Goal: Information Seeking & Learning: Understand process/instructions

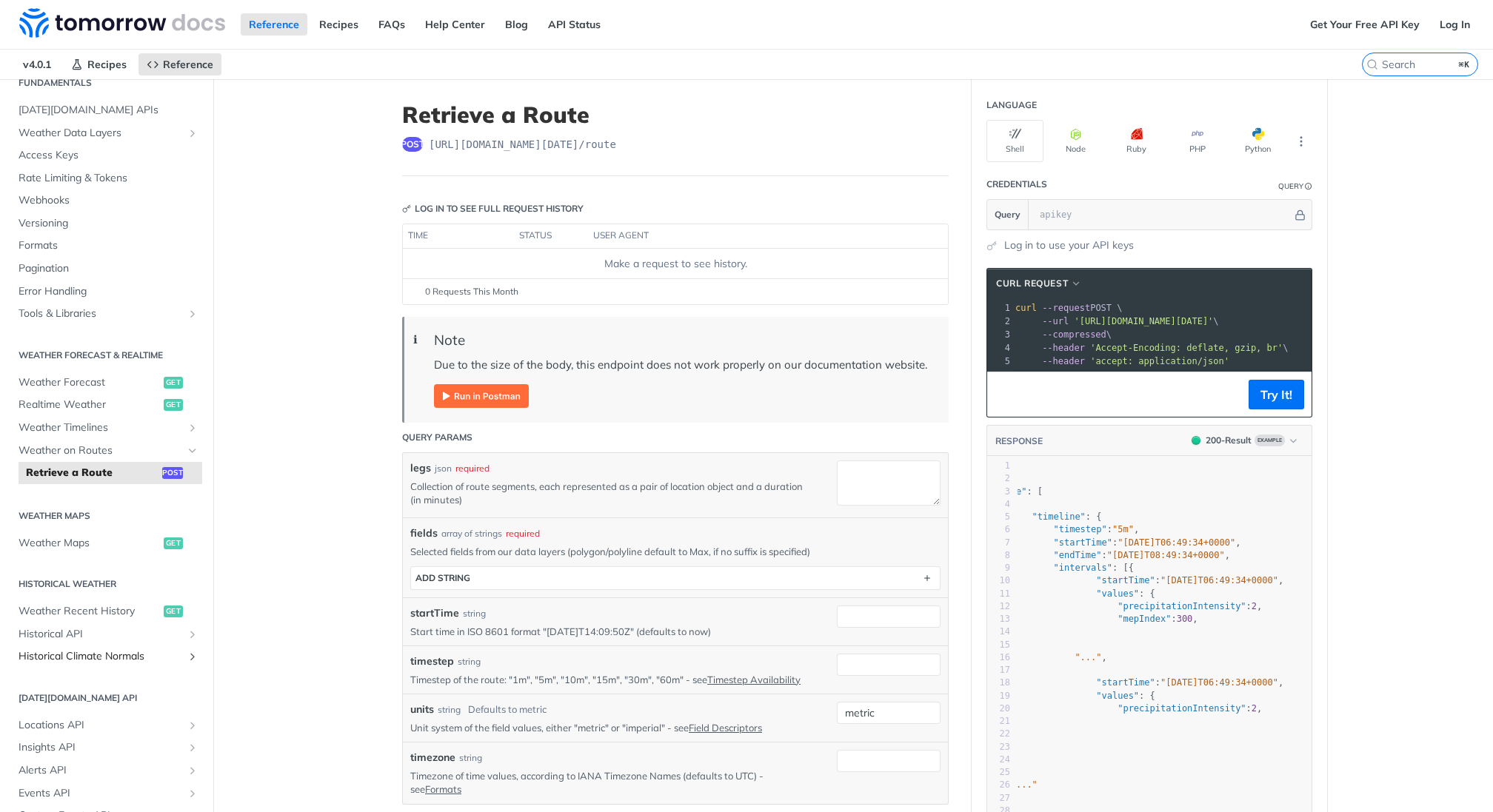
scroll to position [66, 0]
click at [112, 377] on span "Weather Forecast" at bounding box center [89, 378] width 142 height 15
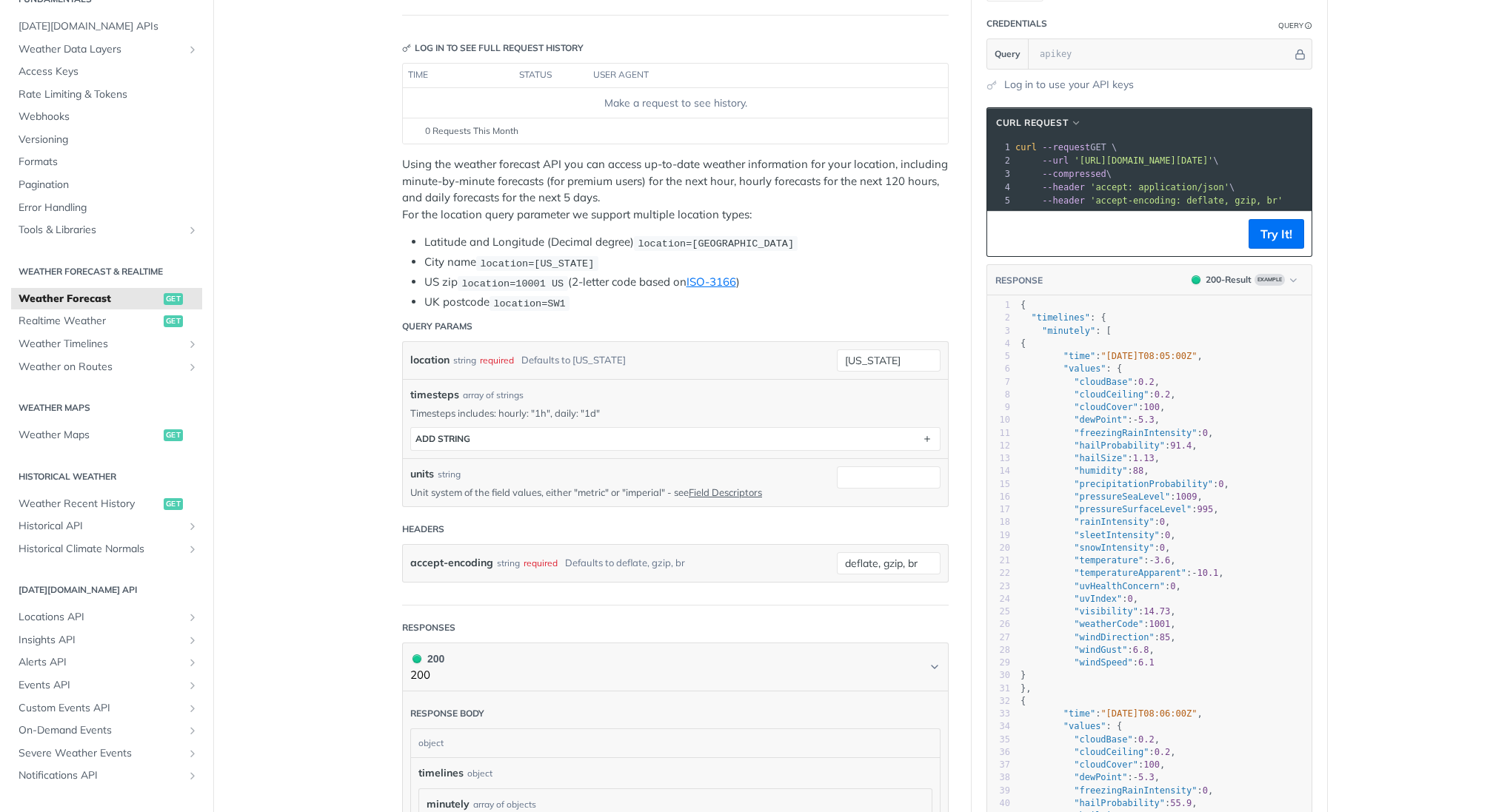
scroll to position [234, 0]
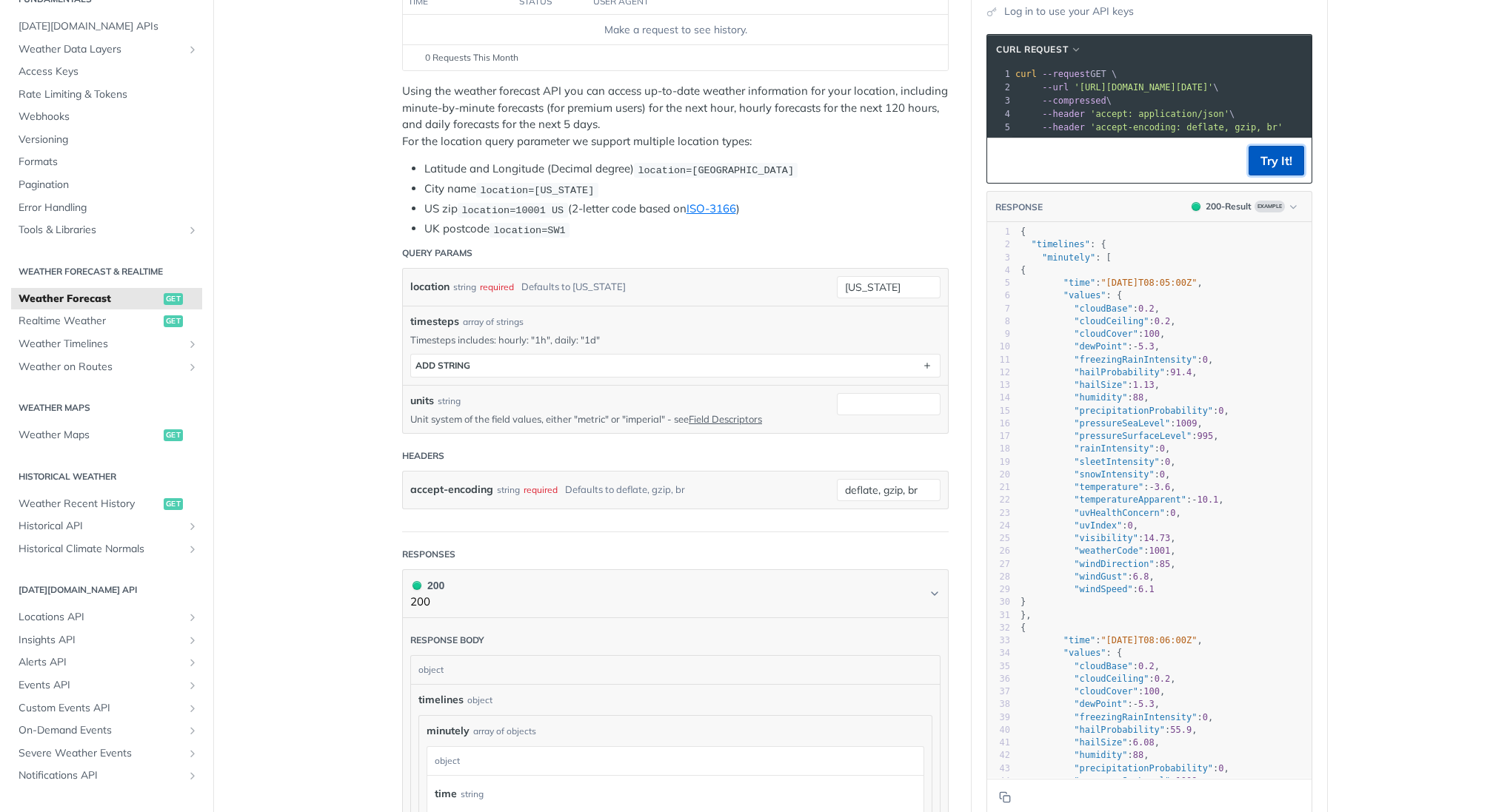
click at [1277, 169] on button "Try It!" at bounding box center [1277, 160] width 55 height 29
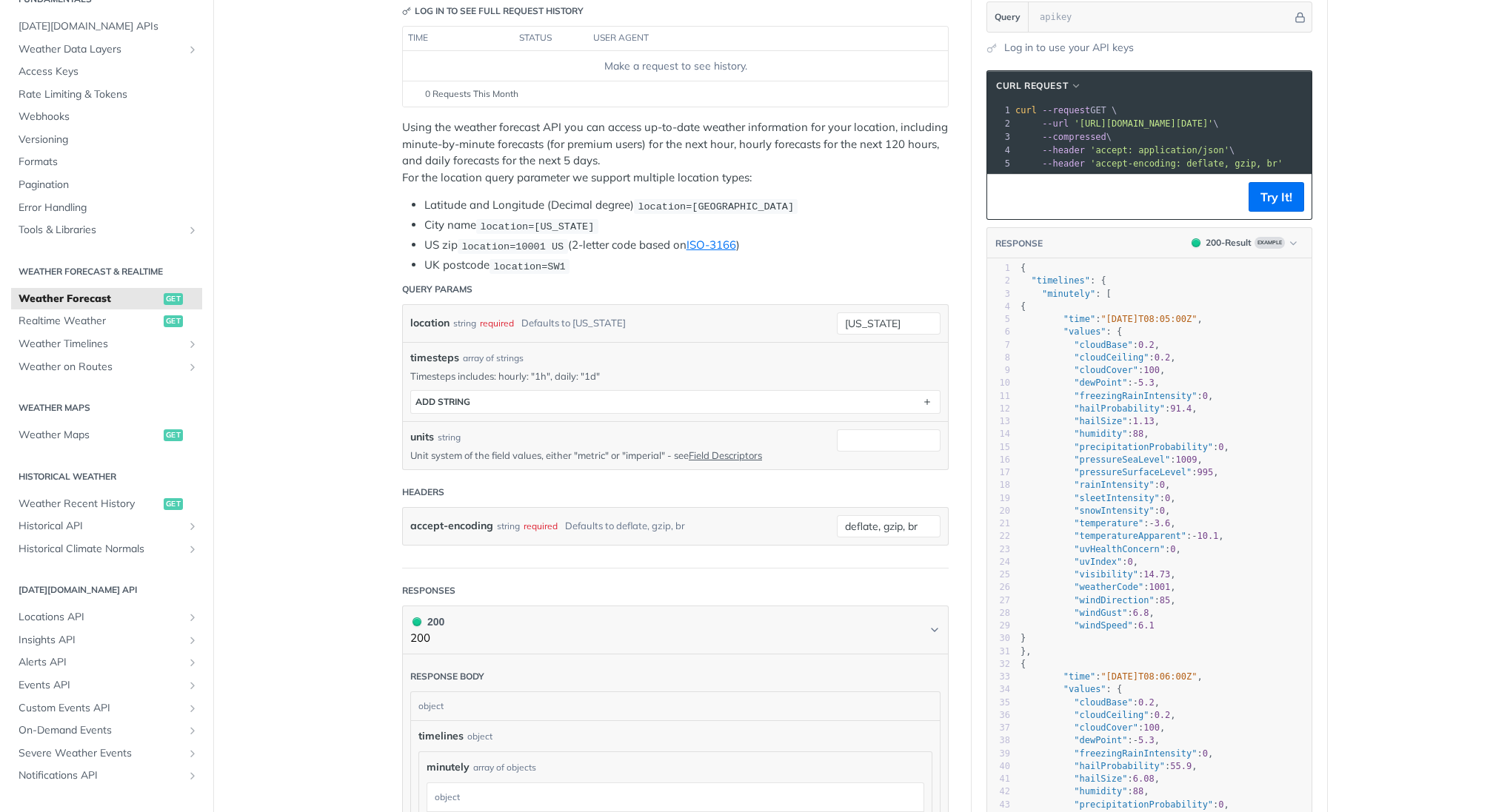
click at [1136, 416] on span ""hailSize" : 1.13 ," at bounding box center [1090, 421] width 139 height 10
click at [1133, 442] on span ""precipitationProbability"" at bounding box center [1143, 447] width 139 height 10
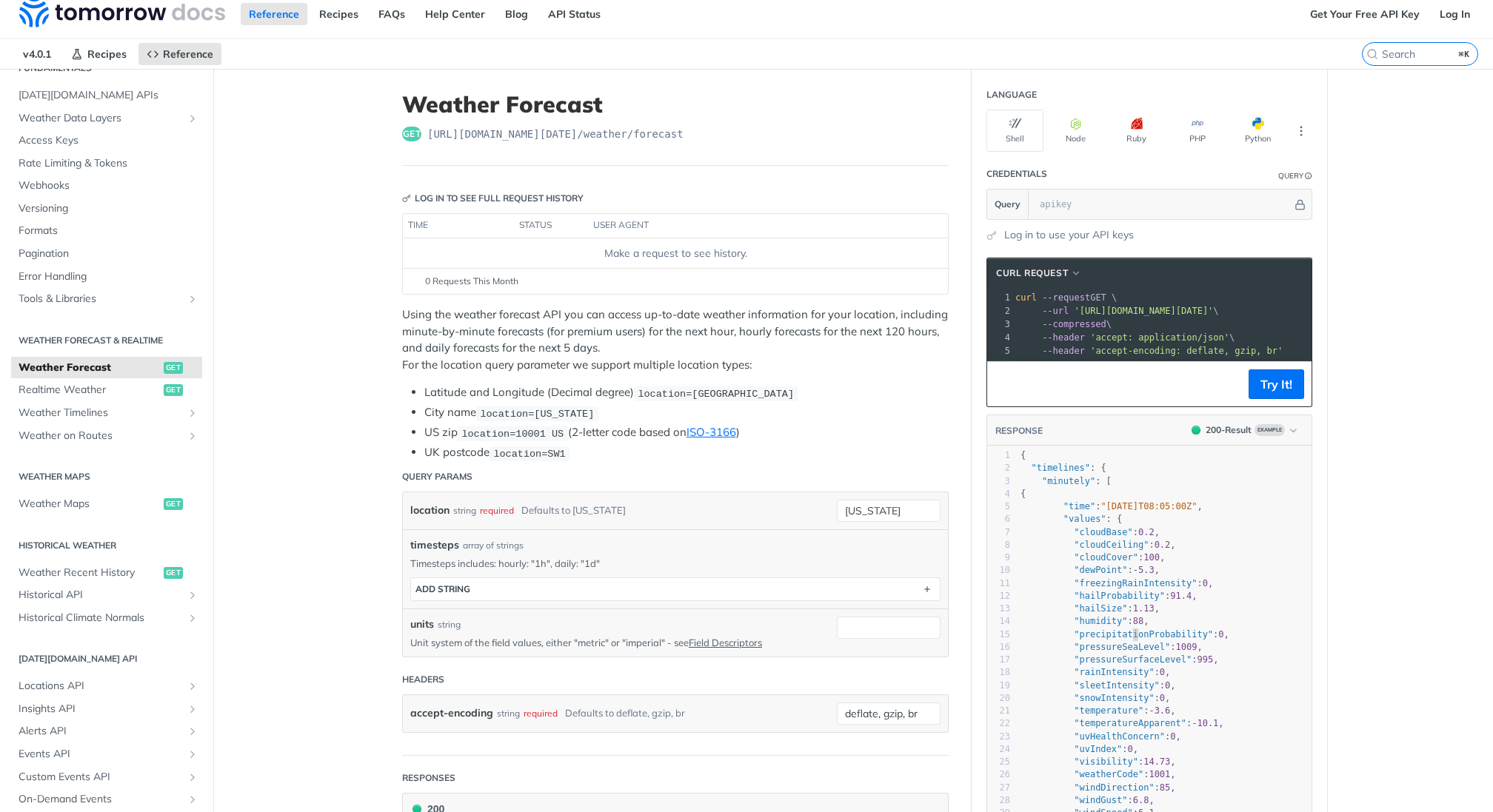
scroll to position [0, 0]
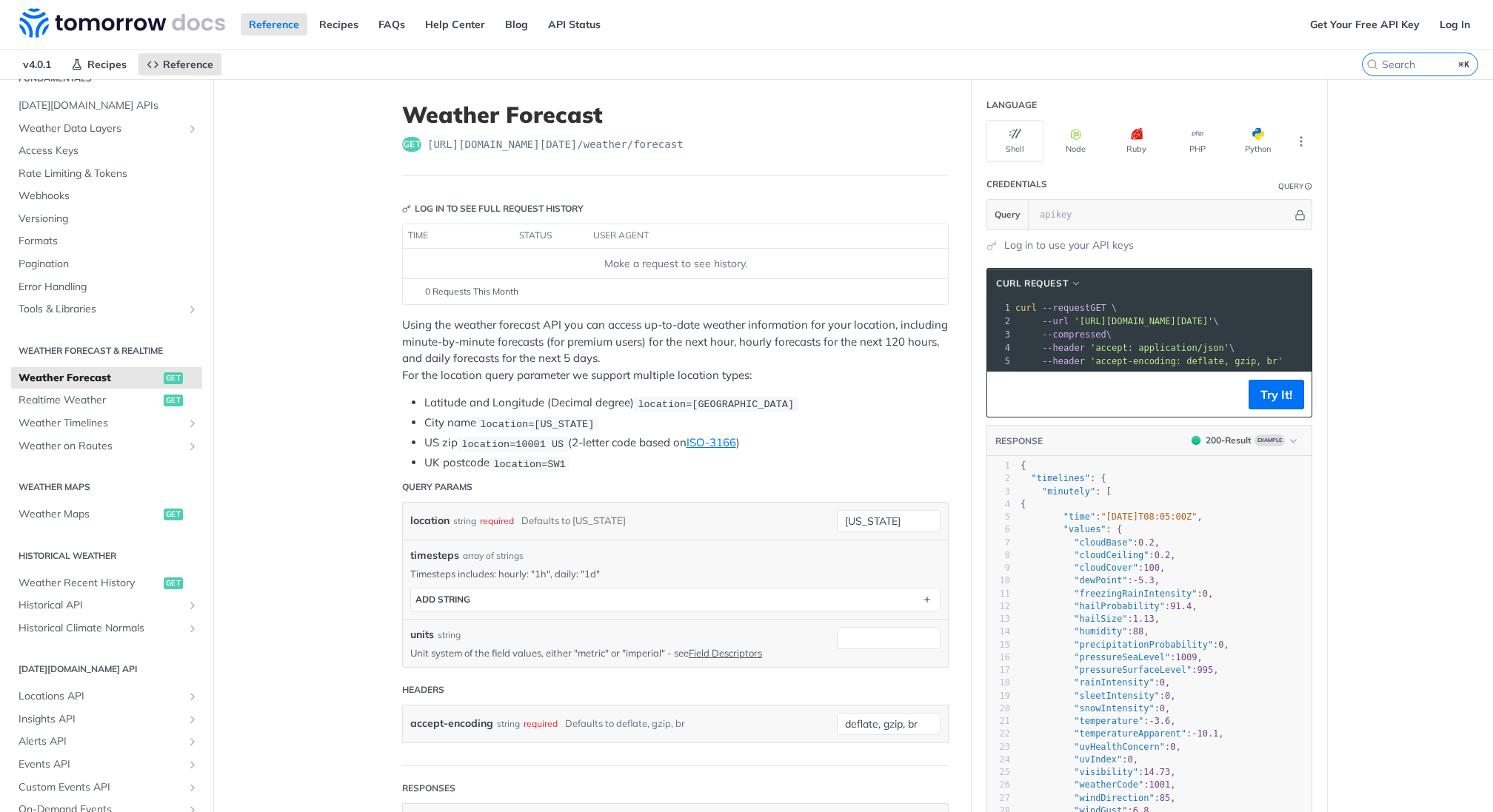
click at [1182, 347] on span "'accept: application/json'" at bounding box center [1160, 347] width 139 height 10
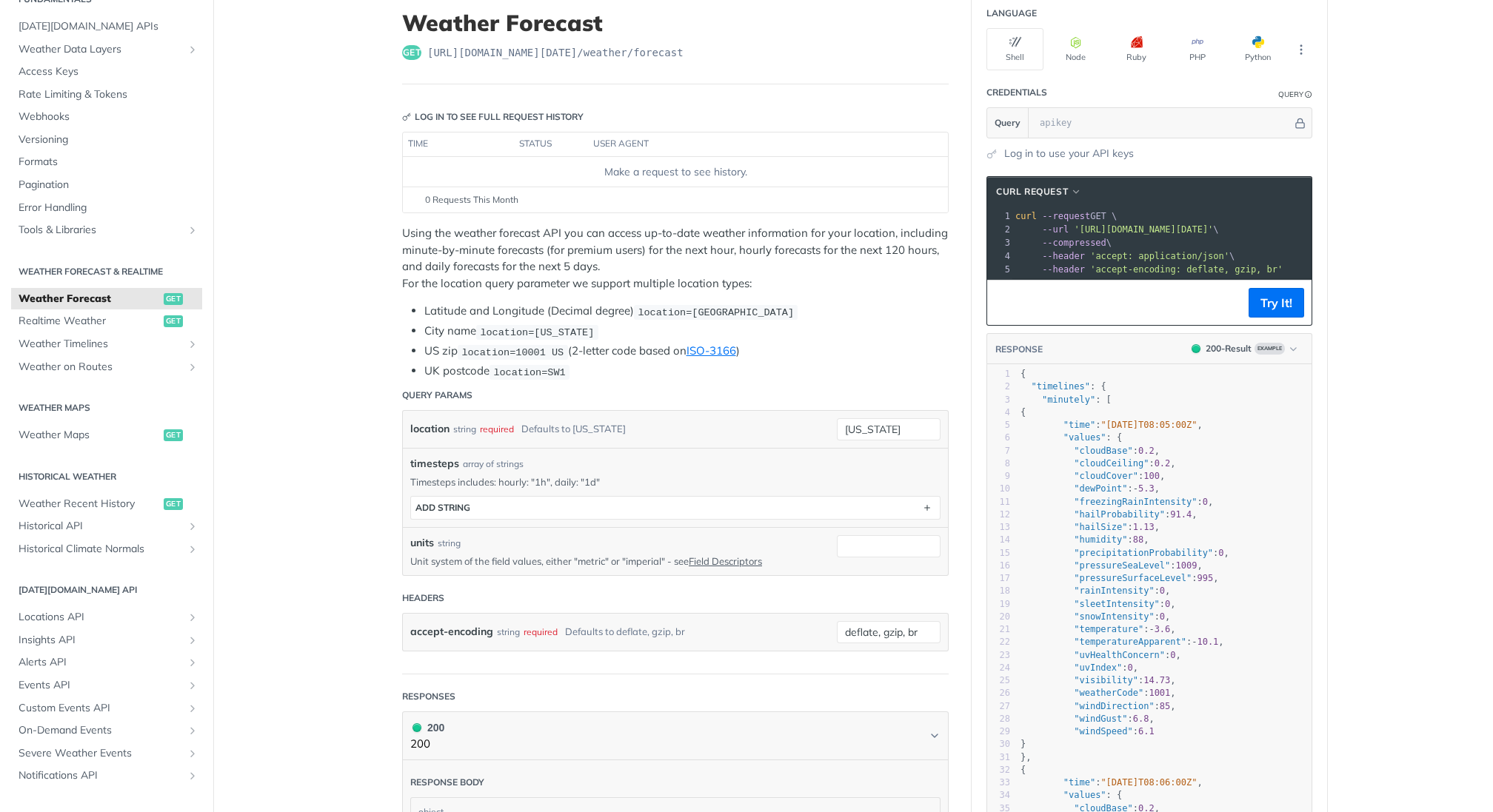
scroll to position [102, 0]
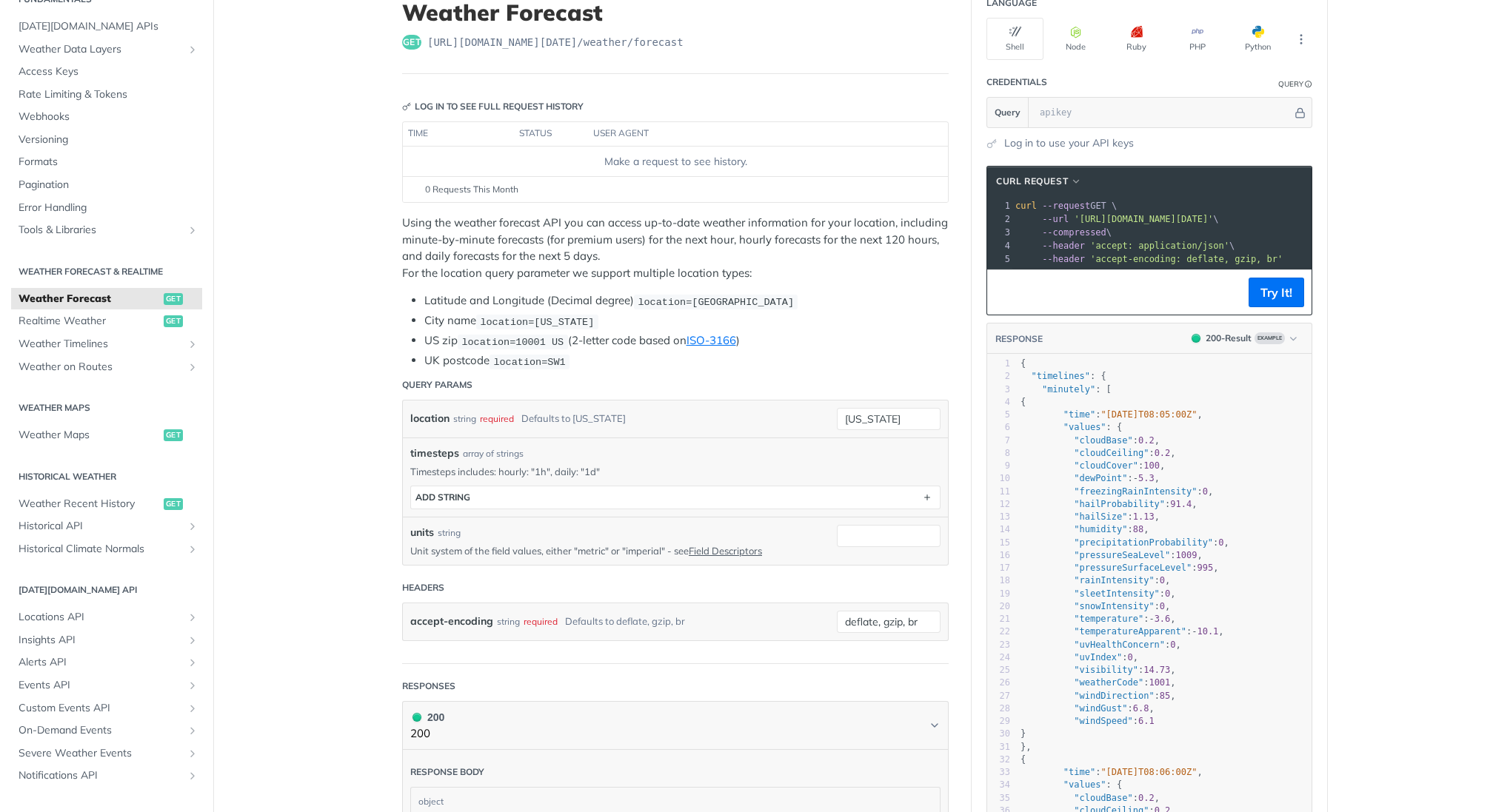
click at [1144, 526] on span "88" at bounding box center [1137, 528] width 10 height 10
click at [1110, 462] on span ""cloudCover"" at bounding box center [1106, 465] width 64 height 10
type textarea "cloudCover"
click at [1110, 462] on span ""cloudCover"" at bounding box center [1106, 465] width 64 height 10
click at [1102, 448] on span ""cloudCeiling"" at bounding box center [1111, 453] width 75 height 10
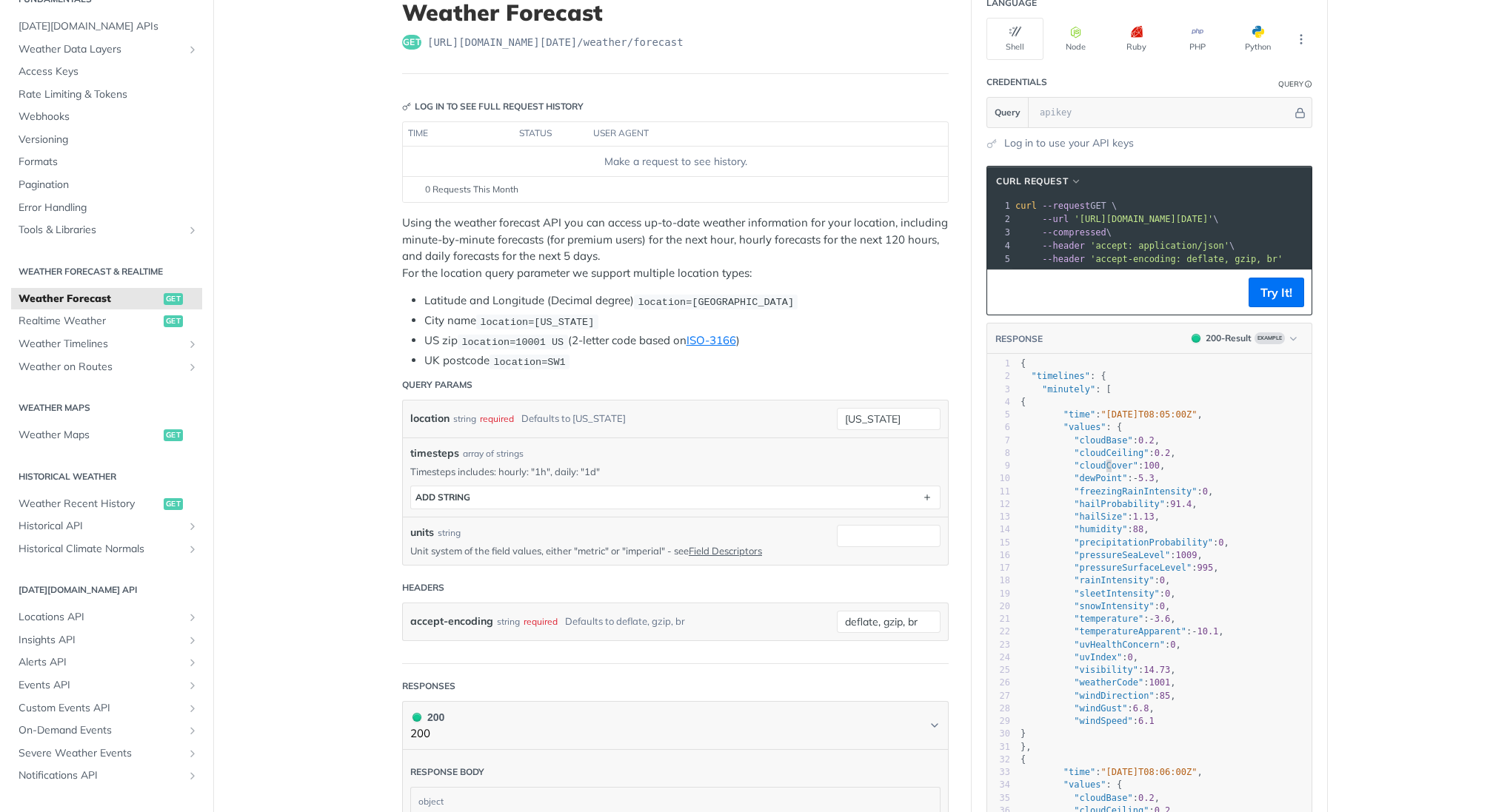
click at [1106, 460] on span ""cloudCover"" at bounding box center [1106, 465] width 64 height 10
type textarea "cloudCover"
click at [1106, 460] on span ""cloudCover"" at bounding box center [1106, 465] width 64 height 10
click at [1201, 511] on pre ""hailSize" : 1.13 ," at bounding box center [1164, 517] width 294 height 13
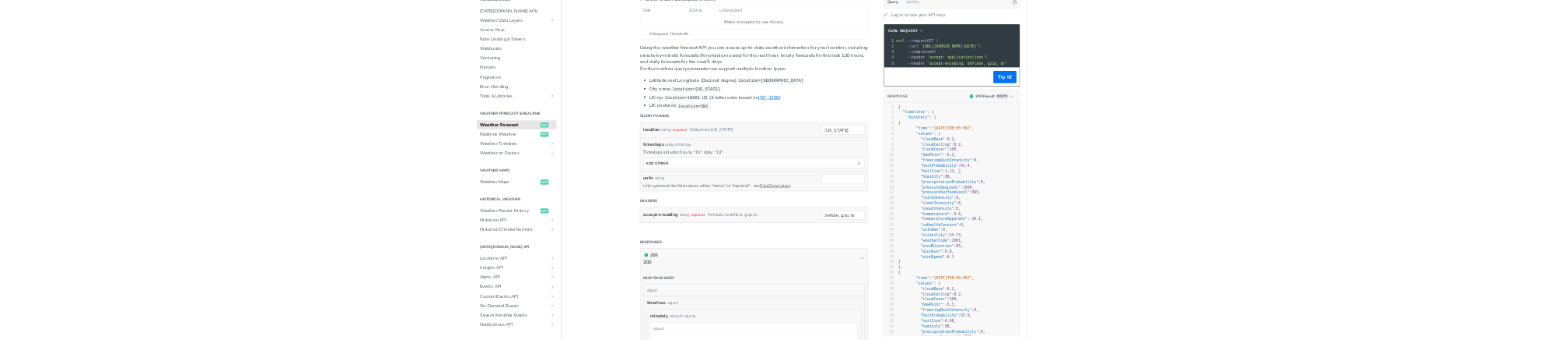
scroll to position [313, 0]
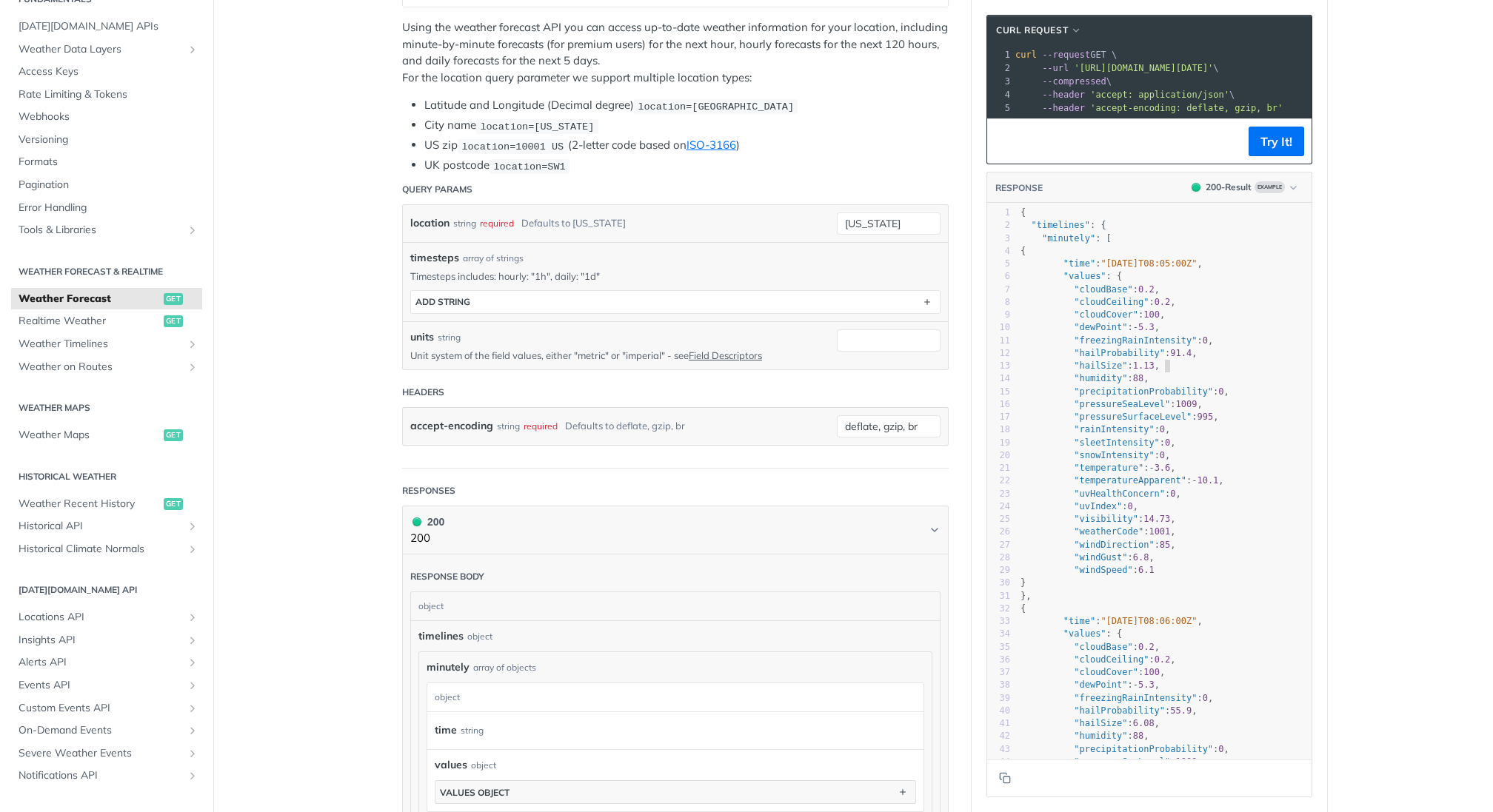
click at [1102, 297] on span ""cloudCeiling"" at bounding box center [1111, 301] width 75 height 10
type textarea ""cloudCeiling": 0.2,"
click at [1102, 297] on span ""cloudCeiling"" at bounding box center [1111, 301] width 75 height 10
click at [1123, 304] on span ""cloudCeiling"" at bounding box center [1111, 301] width 75 height 10
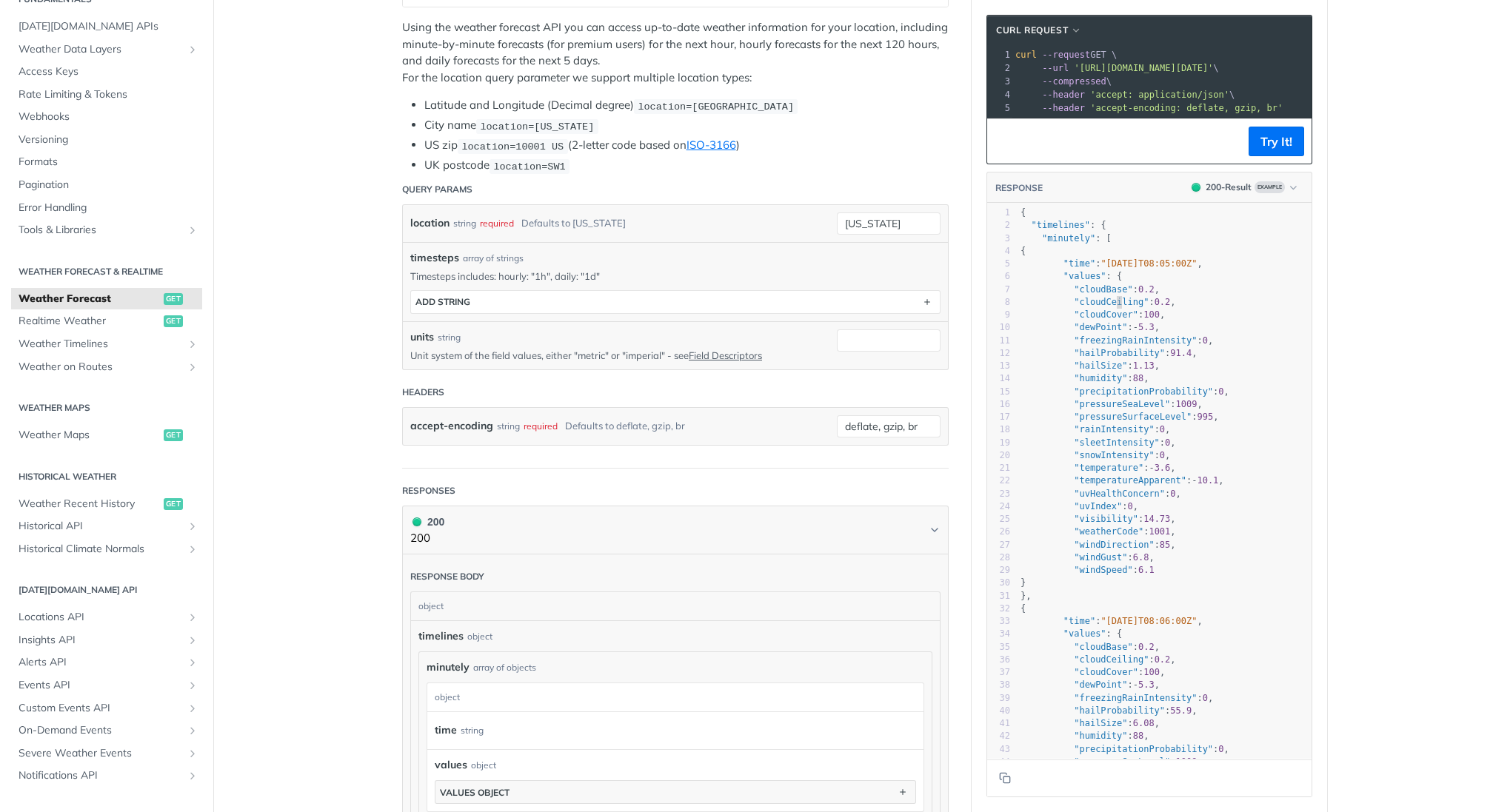
click at [1116, 304] on span ""cloudCeiling"" at bounding box center [1111, 301] width 75 height 10
type textarea "​cloudCeiling"
click at [1105, 296] on span ""cloudCeiling"" at bounding box center [1111, 301] width 75 height 10
click at [1113, 284] on span ""cloudBase"" at bounding box center [1103, 289] width 59 height 10
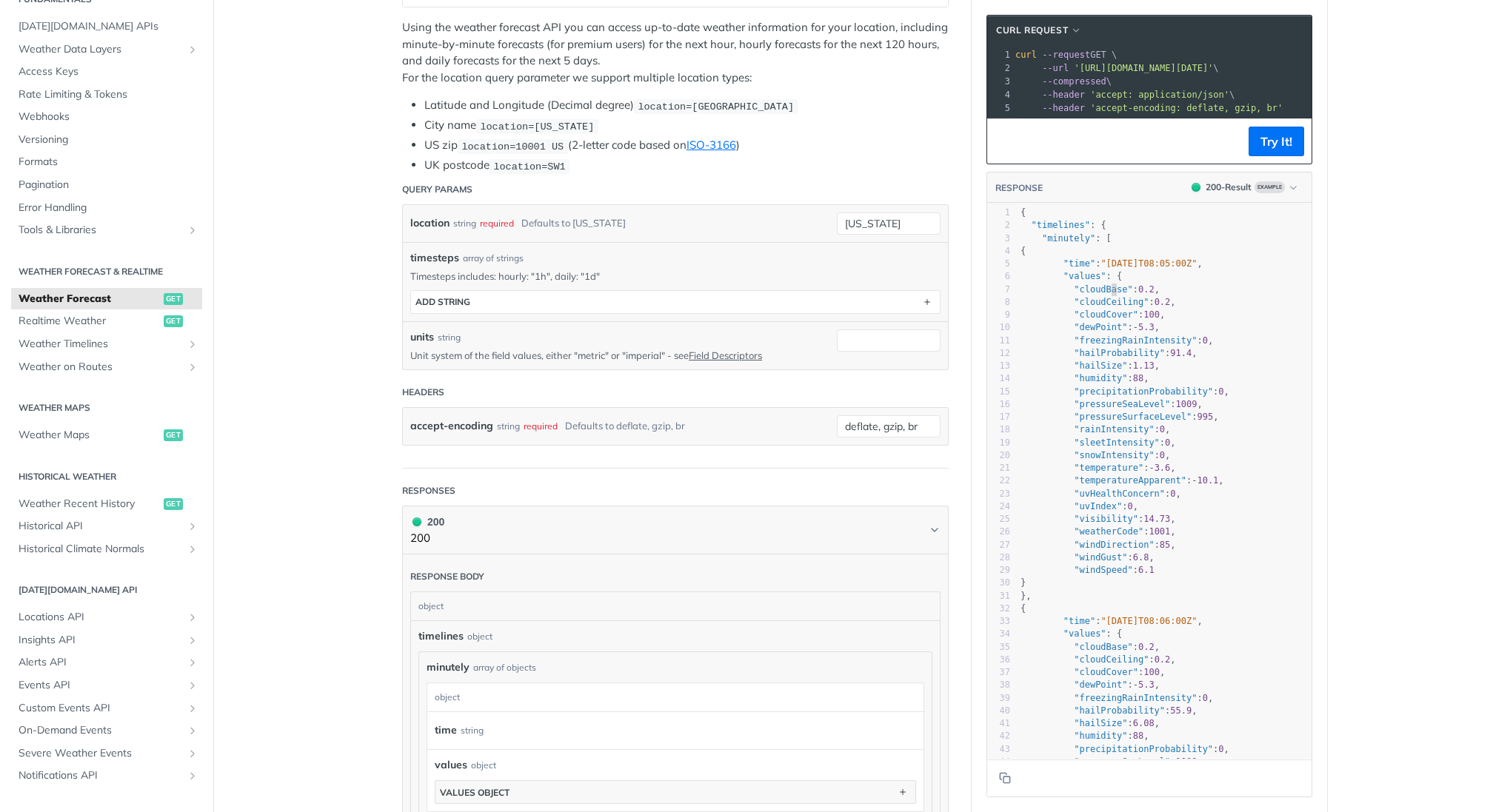
click at [1113, 284] on span ""cloudBase"" at bounding box center [1103, 289] width 59 height 10
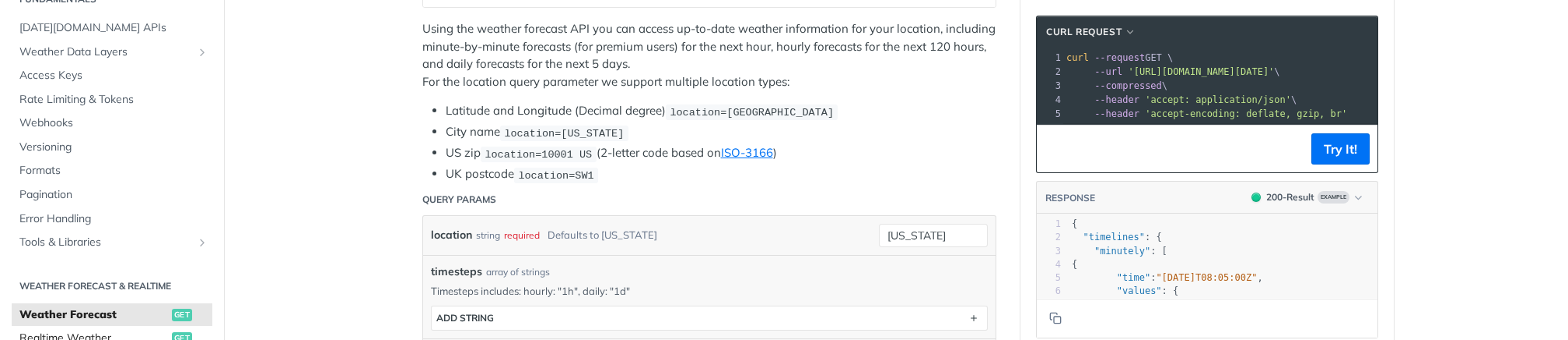
type textarea "cloudBase"
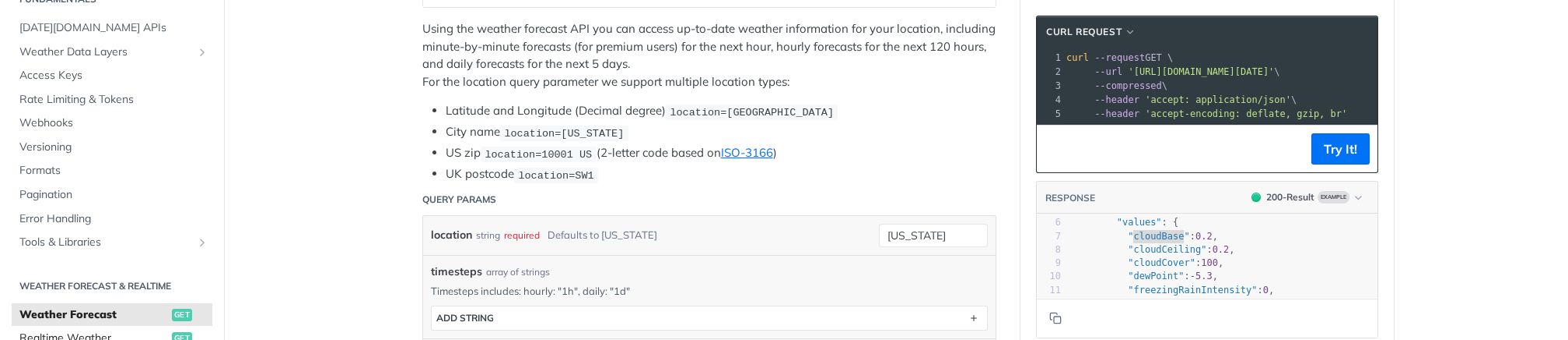
scroll to position [0, 0]
click at [1247, 272] on pre ""cloudCover" : 100 ," at bounding box center [1223, 279] width 309 height 14
